Goal: Navigation & Orientation: Find specific page/section

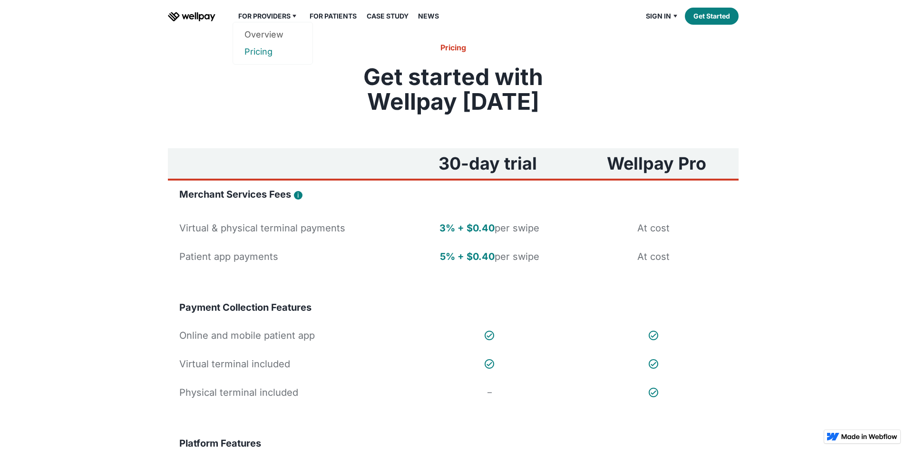
click at [278, 22] on div "For Providers" at bounding box center [264, 15] width 52 height 11
click at [437, 22] on link "News" at bounding box center [428, 15] width 32 height 11
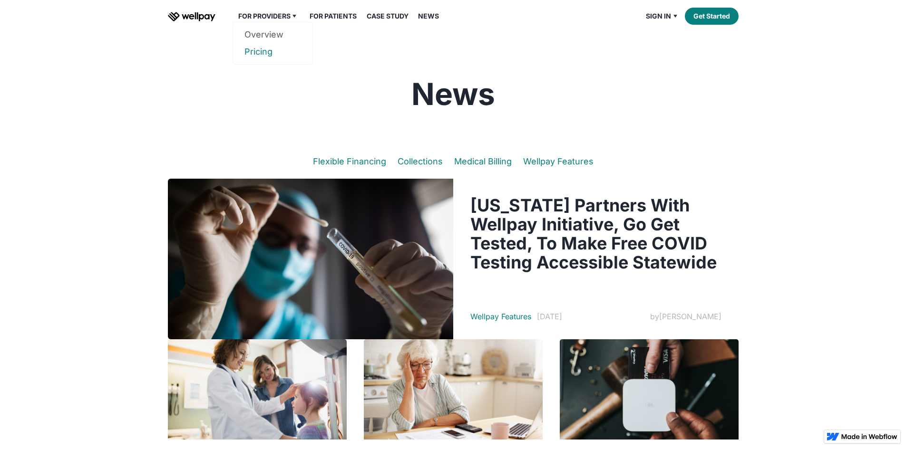
click at [265, 60] on link "Pricing" at bounding box center [272, 51] width 57 height 17
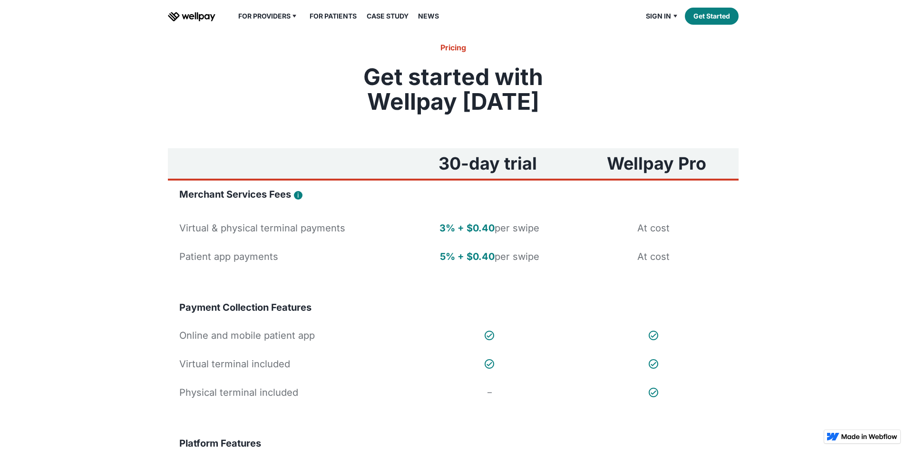
click at [331, 22] on link "For Patients" at bounding box center [333, 15] width 58 height 11
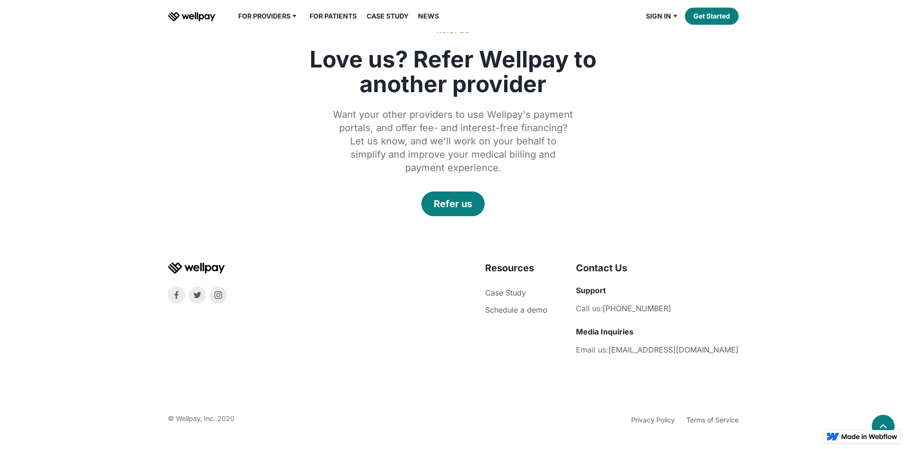
drag, startPoint x: 142, startPoint y: 217, endPoint x: 142, endPoint y: 210, distance: 7.1
